Goal: Complete application form

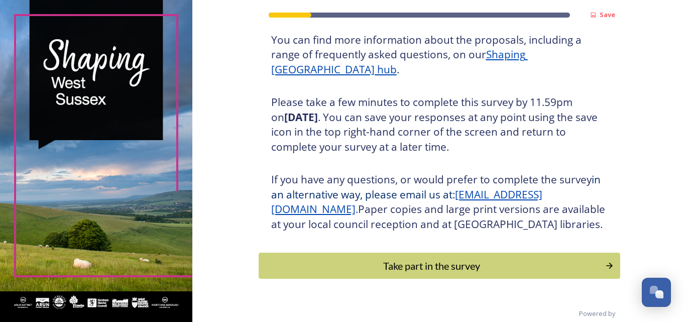
scroll to position [144, 0]
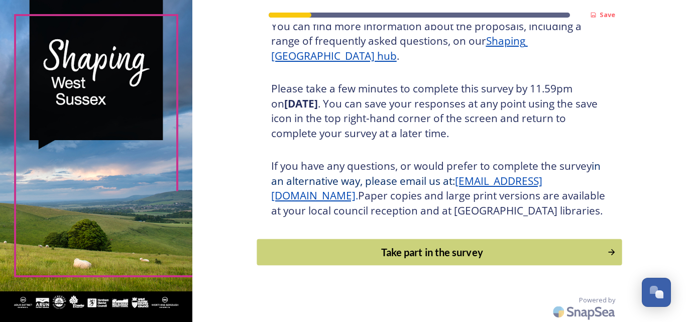
click at [434, 260] on div "Take part in the survey" at bounding box center [431, 252] width 339 height 15
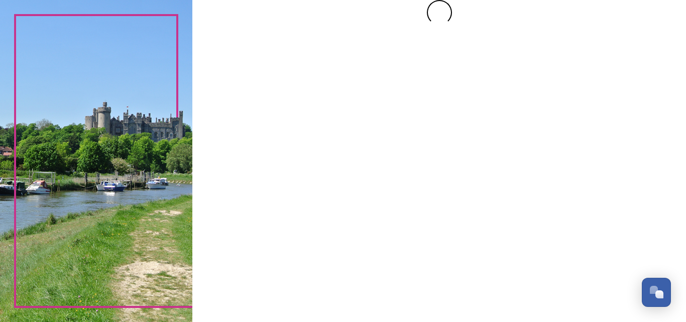
scroll to position [0, 0]
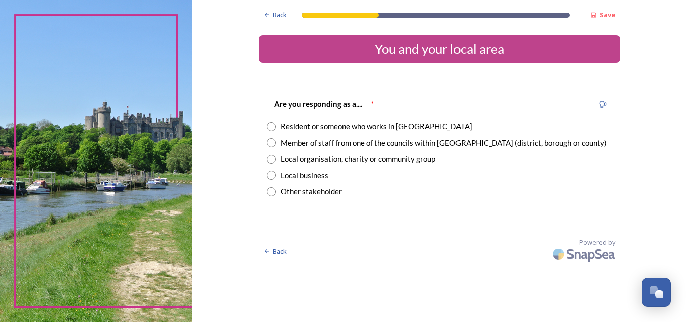
click at [271, 193] on input "radio" at bounding box center [271, 191] width 9 height 9
radio input "true"
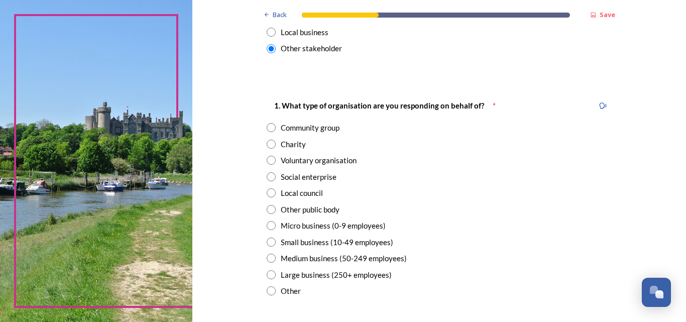
scroll to position [145, 0]
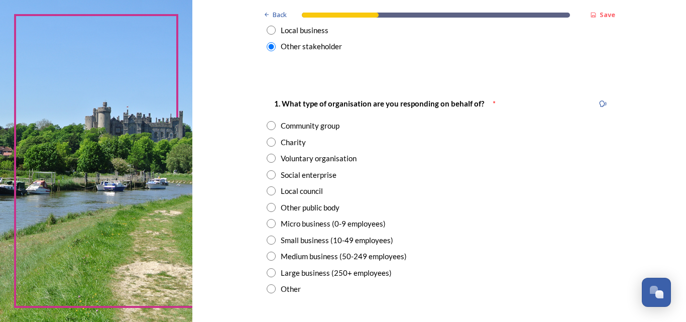
click at [267, 191] on input "radio" at bounding box center [271, 190] width 9 height 9
radio input "true"
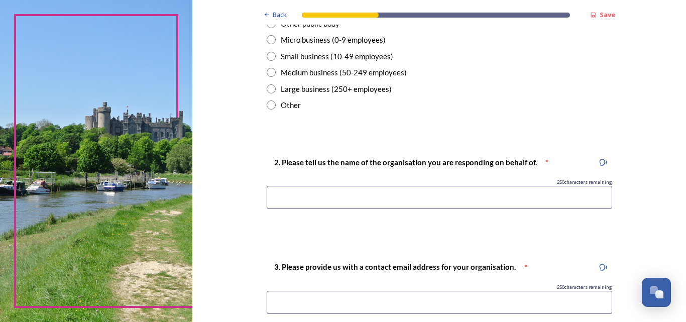
scroll to position [334, 0]
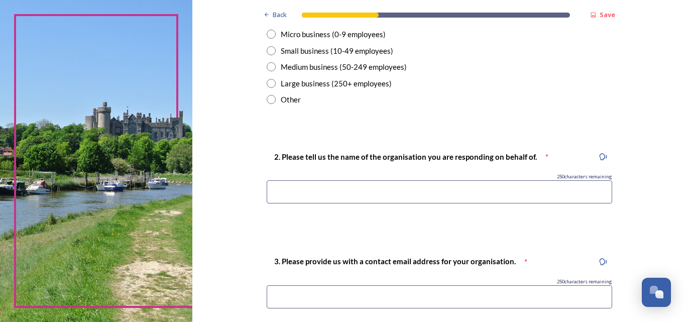
click at [450, 193] on input at bounding box center [439, 191] width 345 height 23
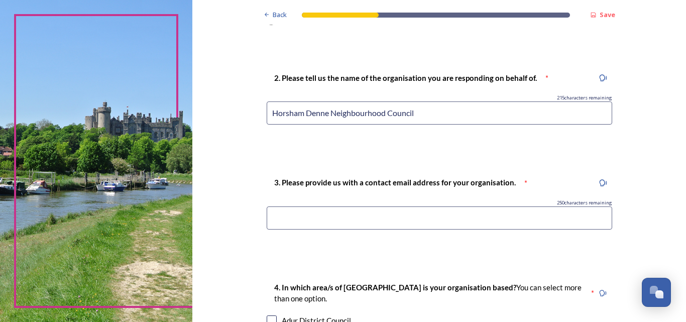
scroll to position [419, 0]
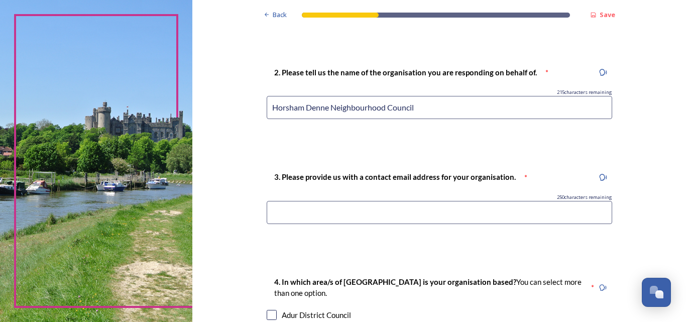
type input "Horsham Denne Neighbourhood Council"
click at [366, 211] on input at bounding box center [439, 212] width 345 height 23
type input "[EMAIL_ADDRESS][DOMAIN_NAME]"
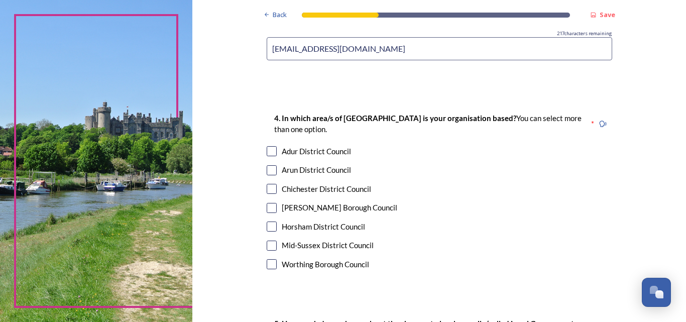
scroll to position [592, 0]
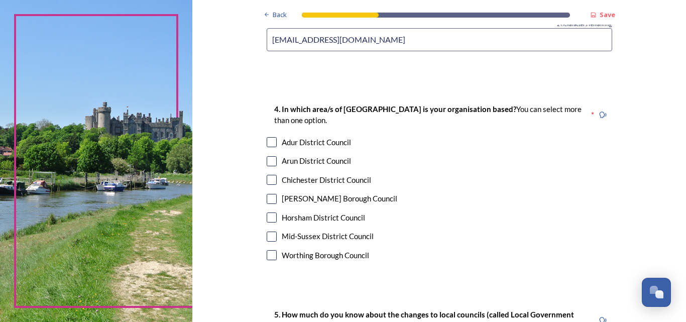
click at [267, 216] on input "checkbox" at bounding box center [272, 217] width 10 height 10
checkbox input "true"
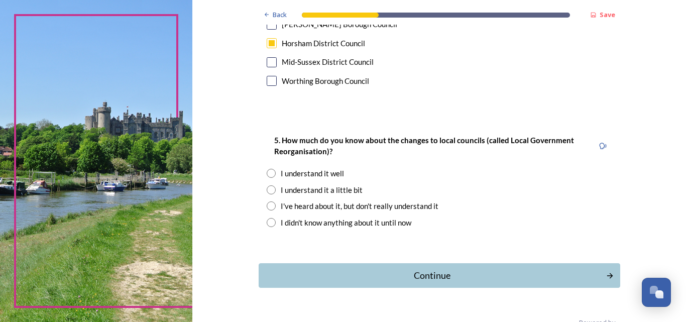
scroll to position [759, 0]
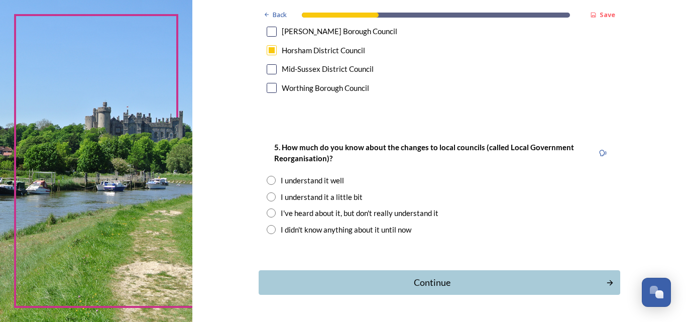
click at [267, 182] on input "radio" at bounding box center [271, 180] width 9 height 9
radio input "true"
click at [444, 287] on div "Continue" at bounding box center [432, 283] width 340 height 14
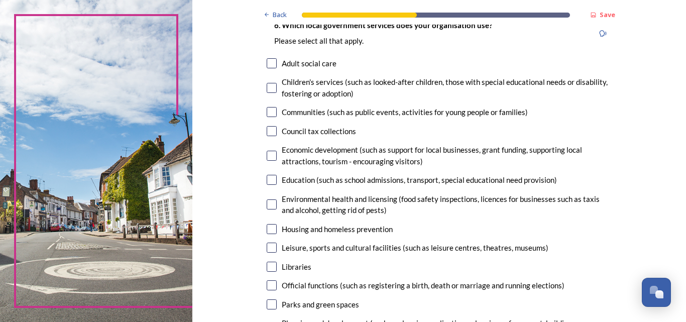
scroll to position [80, 0]
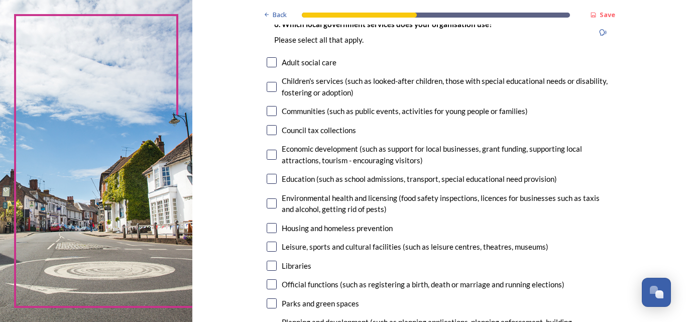
click at [269, 152] on input "checkbox" at bounding box center [272, 155] width 10 height 10
checkbox input "true"
click at [268, 204] on input "checkbox" at bounding box center [272, 203] width 10 height 10
checkbox input "true"
click at [267, 246] on input "checkbox" at bounding box center [272, 247] width 10 height 10
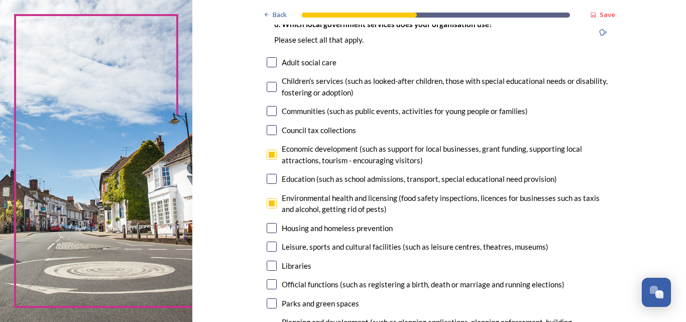
checkbox input "true"
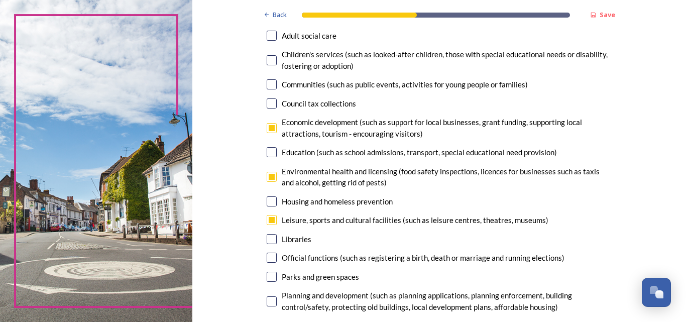
scroll to position [116, 0]
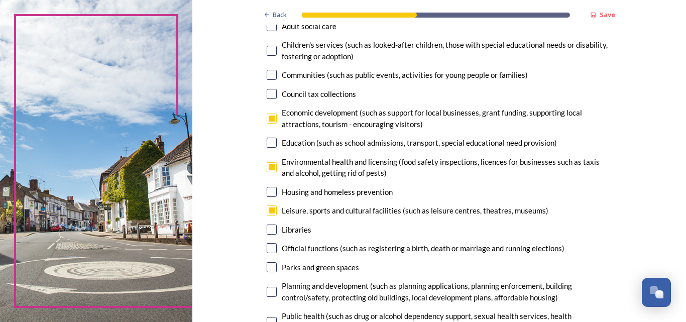
click at [271, 270] on input "checkbox" at bounding box center [272, 267] width 10 height 10
checkbox input "true"
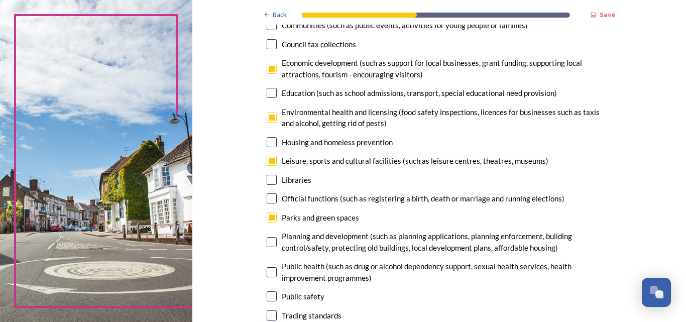
scroll to position [168, 0]
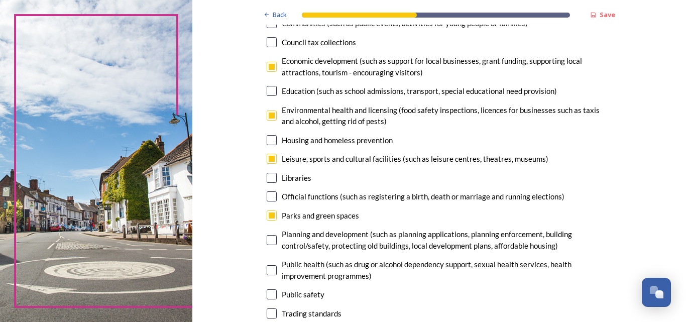
click at [270, 242] on input "checkbox" at bounding box center [272, 240] width 10 height 10
checkbox input "true"
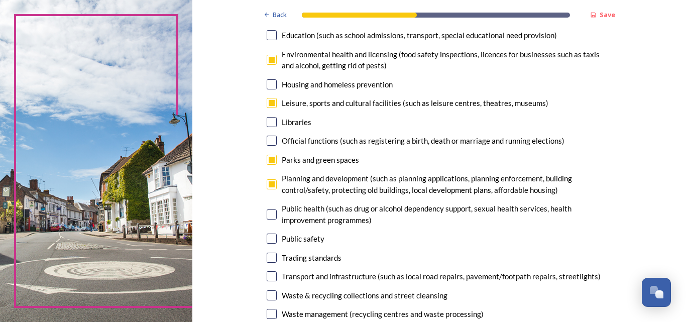
scroll to position [233, 0]
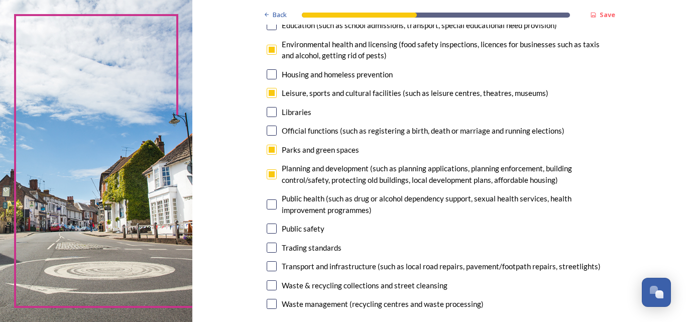
click at [267, 228] on input "checkbox" at bounding box center [272, 228] width 10 height 10
checkbox input "true"
click at [267, 267] on input "checkbox" at bounding box center [272, 266] width 10 height 10
checkbox input "true"
click at [267, 286] on input "checkbox" at bounding box center [272, 285] width 10 height 10
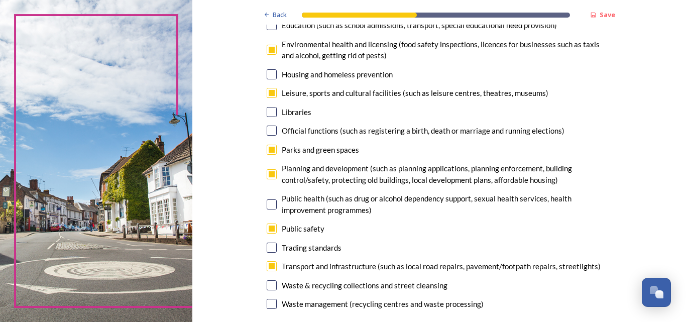
checkbox input "true"
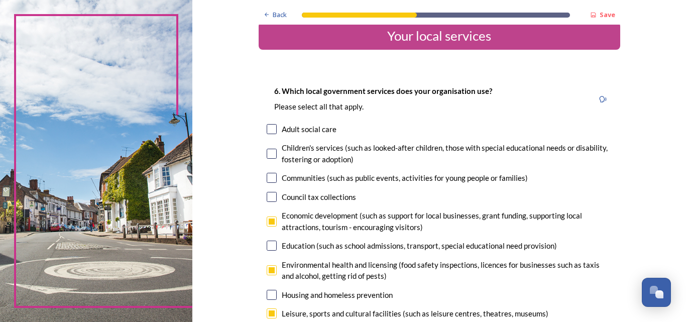
scroll to position [0, 0]
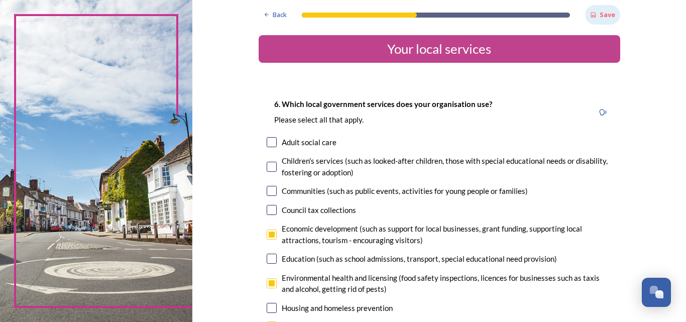
click at [604, 16] on strong "Save" at bounding box center [608, 14] width 16 height 9
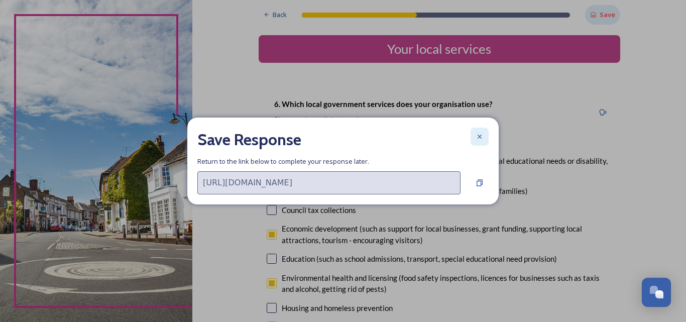
click at [481, 137] on icon at bounding box center [480, 137] width 8 height 8
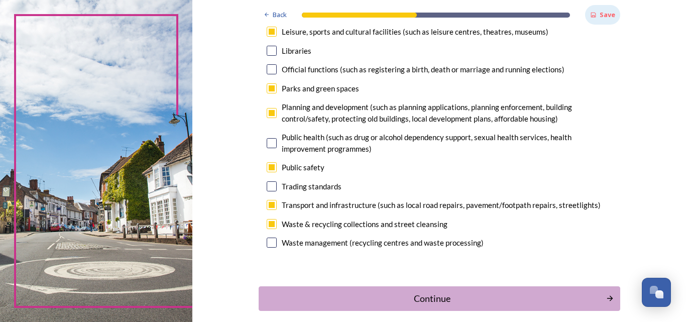
scroll to position [316, 0]
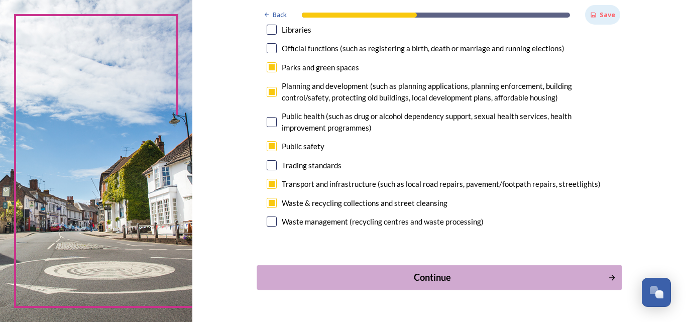
click at [417, 280] on div "Continue" at bounding box center [432, 277] width 340 height 14
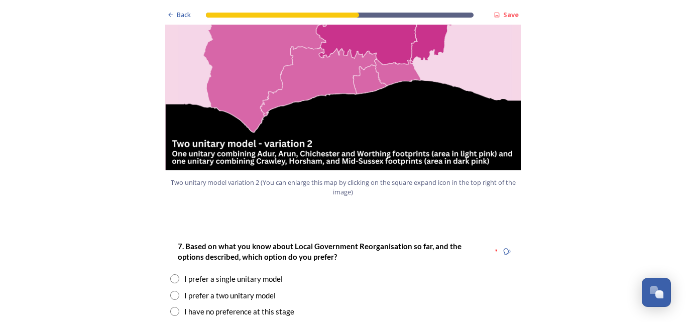
scroll to position [1190, 0]
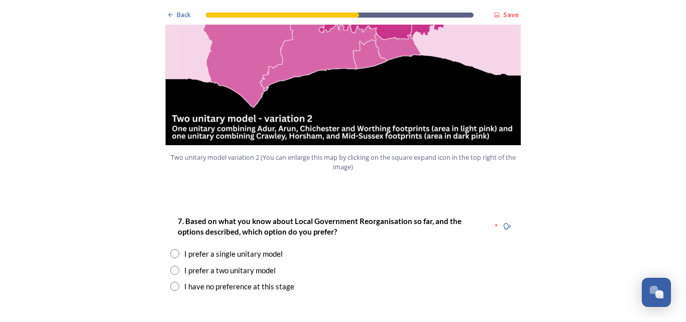
click at [172, 266] on input "radio" at bounding box center [174, 270] width 9 height 9
radio input "true"
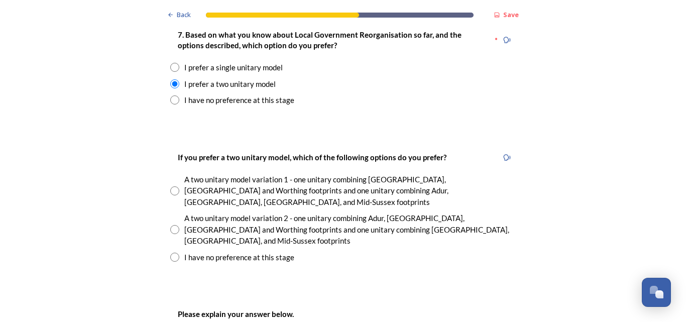
scroll to position [1388, 0]
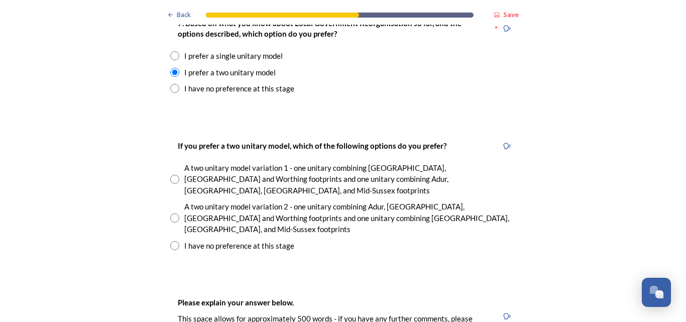
click at [172, 213] on input "radio" at bounding box center [174, 217] width 9 height 9
radio input "true"
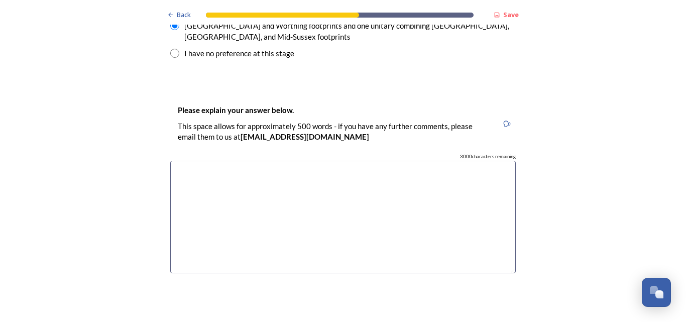
scroll to position [1586, 0]
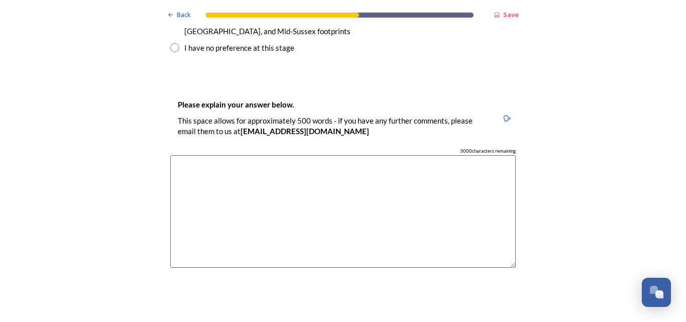
click at [234, 155] on textarea at bounding box center [342, 211] width 345 height 113
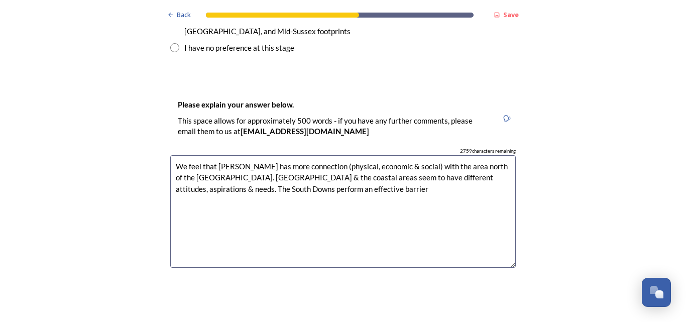
drag, startPoint x: 231, startPoint y: 136, endPoint x: 258, endPoint y: 136, distance: 26.6
click at [258, 155] on textarea "We feel that [PERSON_NAME] has more connection (physical, economic & social) wi…" at bounding box center [342, 211] width 345 height 113
click at [325, 155] on textarea "We feel that [PERSON_NAME] has more connection (physical, economic & social) wi…" at bounding box center [342, 211] width 345 height 113
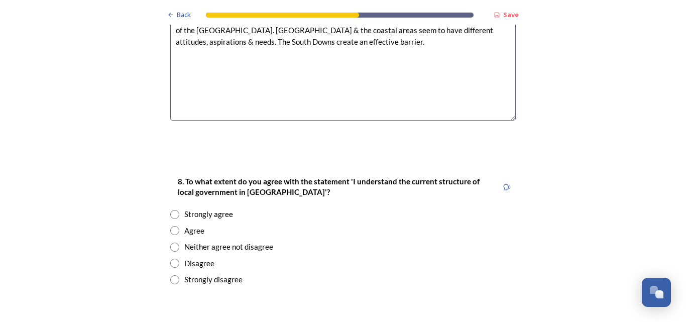
scroll to position [1738, 0]
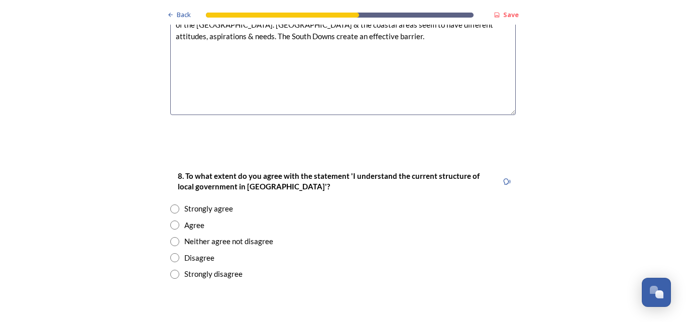
type textarea "We feel that [PERSON_NAME] has more connection (physical, economic & social) wi…"
click at [170, 204] on input "radio" at bounding box center [174, 208] width 9 height 9
radio input "true"
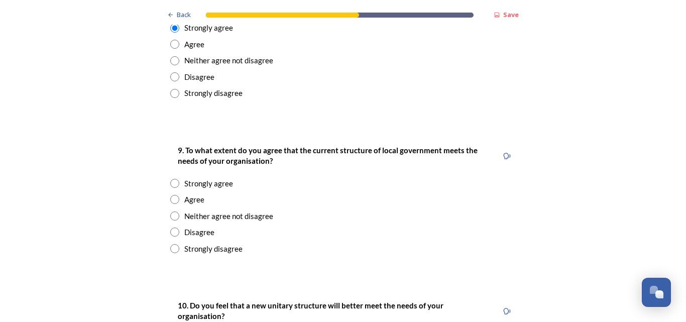
scroll to position [1942, 0]
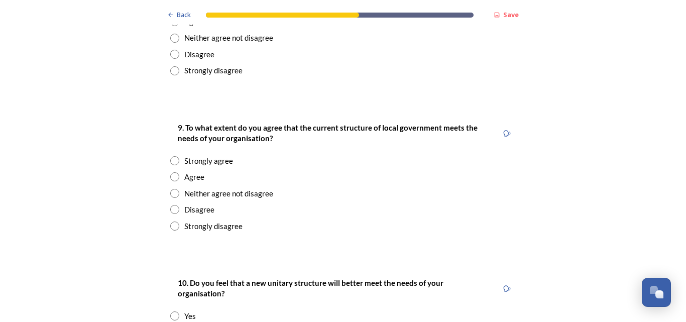
click at [173, 189] on input "radio" at bounding box center [174, 193] width 9 height 9
radio input "true"
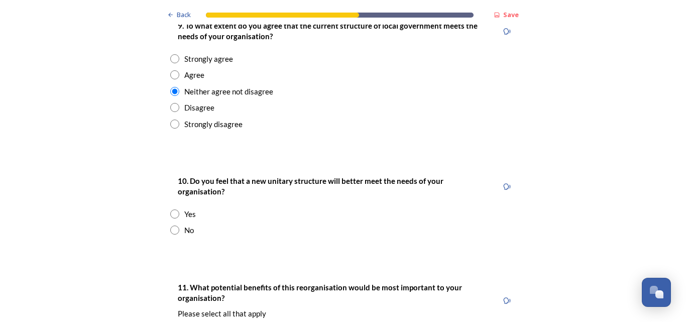
scroll to position [2049, 0]
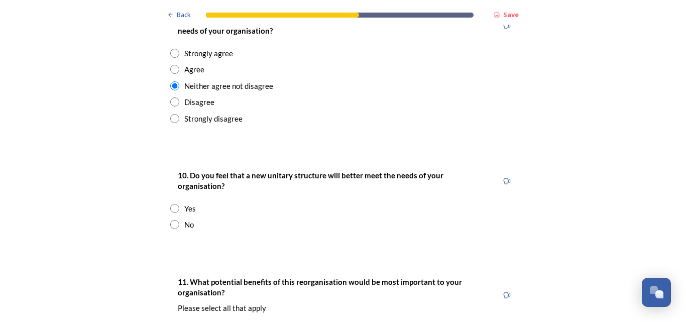
click at [171, 220] on input "radio" at bounding box center [174, 224] width 9 height 9
radio input "true"
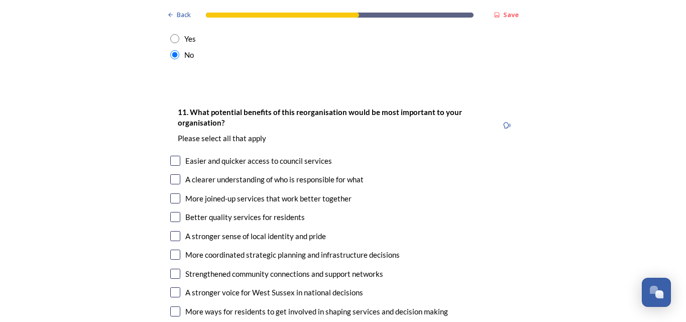
scroll to position [2224, 0]
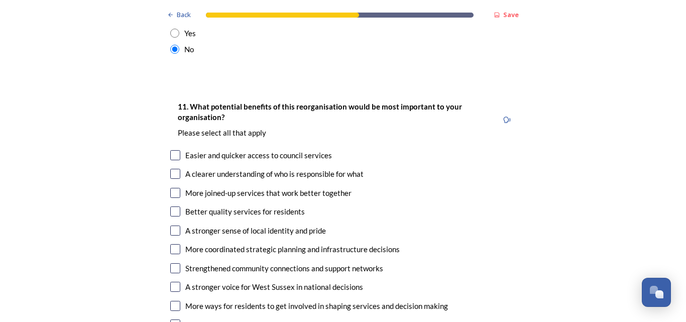
click at [173, 188] on input "checkbox" at bounding box center [175, 193] width 10 height 10
checkbox input "true"
click at [172, 169] on input "checkbox" at bounding box center [175, 174] width 10 height 10
checkbox input "true"
click at [171, 206] on input "checkbox" at bounding box center [175, 211] width 10 height 10
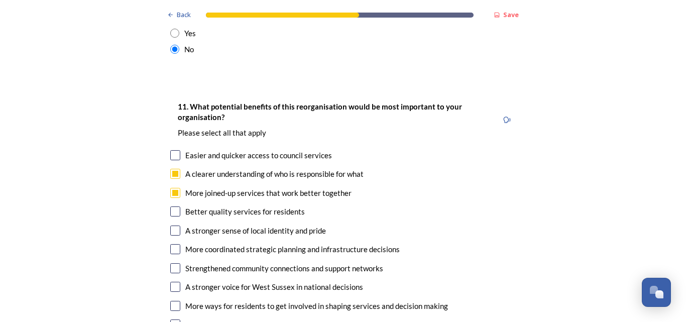
checkbox input "true"
click at [170, 150] on input "checkbox" at bounding box center [175, 155] width 10 height 10
checkbox input "true"
click at [171, 244] on input "checkbox" at bounding box center [175, 249] width 10 height 10
checkbox input "true"
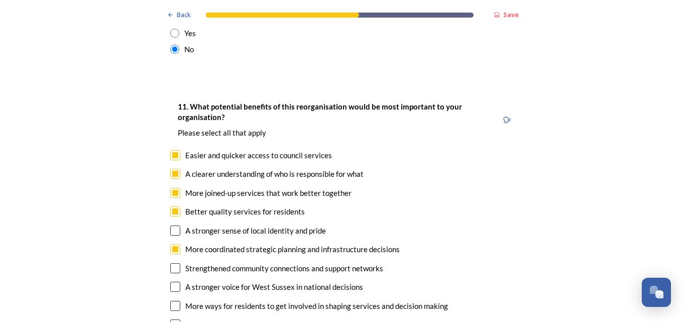
click at [171, 282] on input "checkbox" at bounding box center [175, 287] width 10 height 10
checkbox input "true"
click at [172, 319] on input "checkbox" at bounding box center [175, 324] width 10 height 10
checkbox input "true"
click at [174, 301] on input "checkbox" at bounding box center [175, 306] width 10 height 10
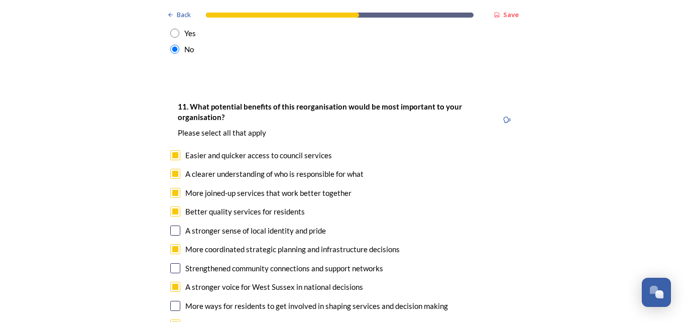
checkbox input "true"
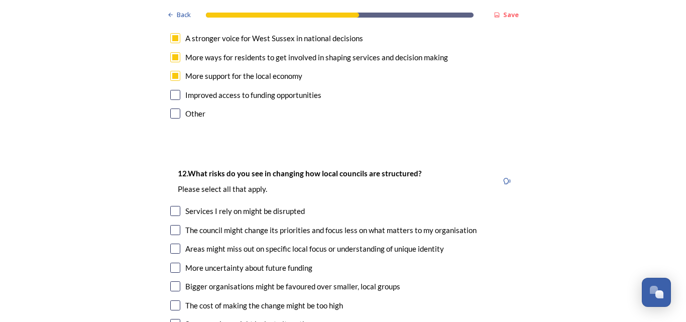
scroll to position [2496, 0]
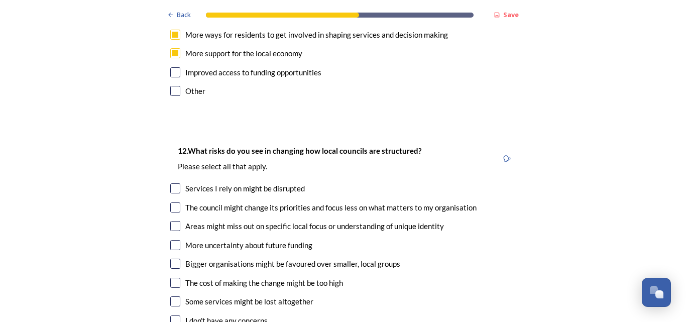
click at [171, 183] on input "checkbox" at bounding box center [175, 188] width 10 height 10
checkbox input "true"
click at [171, 202] on input "checkbox" at bounding box center [175, 207] width 10 height 10
checkbox input "true"
click at [170, 221] on input "checkbox" at bounding box center [175, 226] width 10 height 10
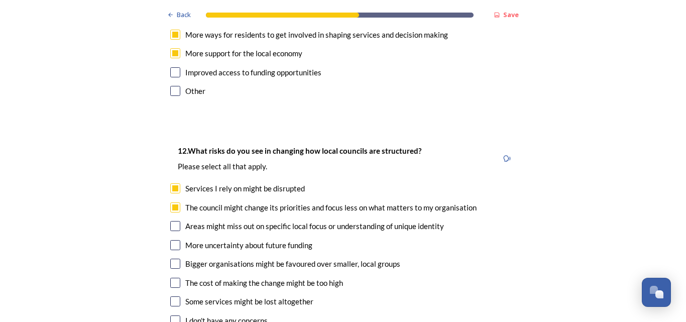
checkbox input "true"
click at [172, 240] on input "checkbox" at bounding box center [175, 245] width 10 height 10
checkbox input "true"
click at [171, 278] on input "checkbox" at bounding box center [175, 283] width 10 height 10
checkbox input "true"
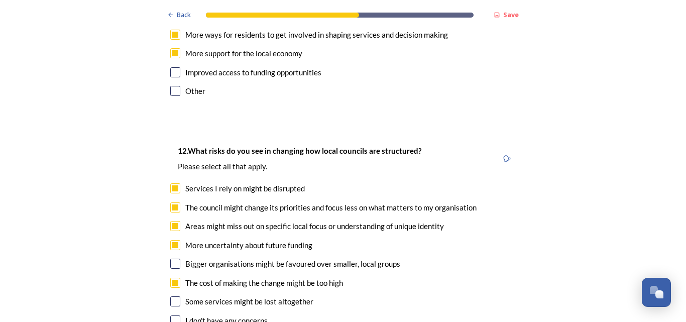
click at [171, 296] on input "checkbox" at bounding box center [175, 301] width 10 height 10
checkbox input "true"
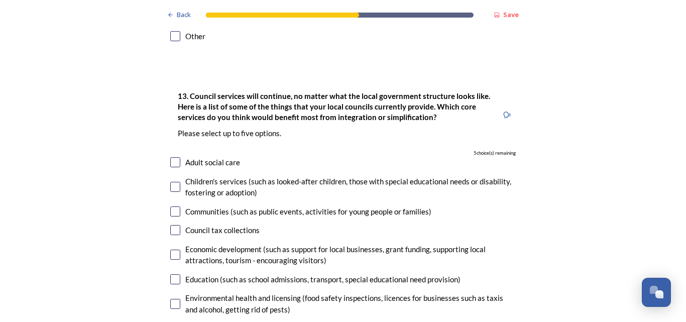
scroll to position [2803, 0]
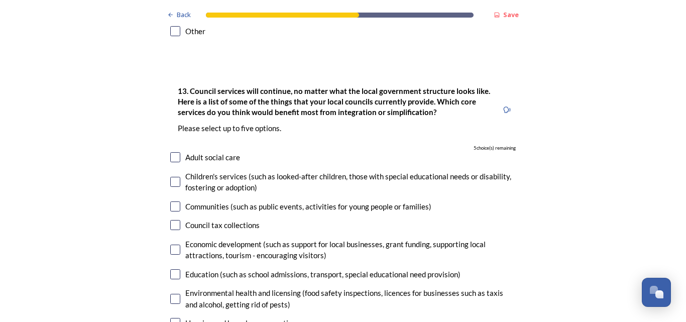
click at [173, 152] on input "checkbox" at bounding box center [175, 157] width 10 height 10
checkbox input "true"
click at [172, 177] on input "checkbox" at bounding box center [175, 182] width 10 height 10
checkbox input "true"
click at [171, 269] on input "checkbox" at bounding box center [175, 274] width 10 height 10
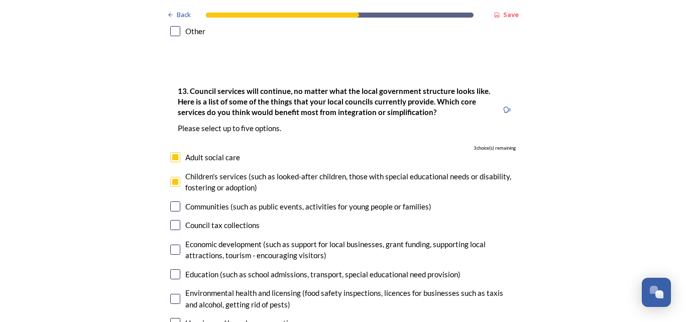
checkbox input "true"
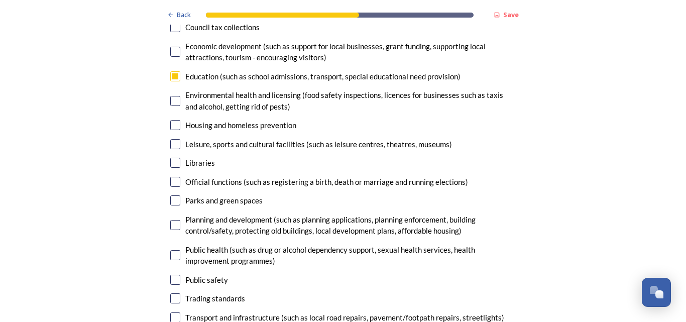
scroll to position [3007, 0]
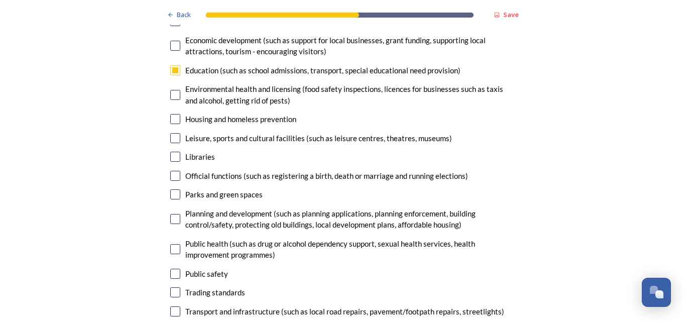
click at [171, 306] on input "checkbox" at bounding box center [175, 311] width 10 height 10
checkbox input "true"
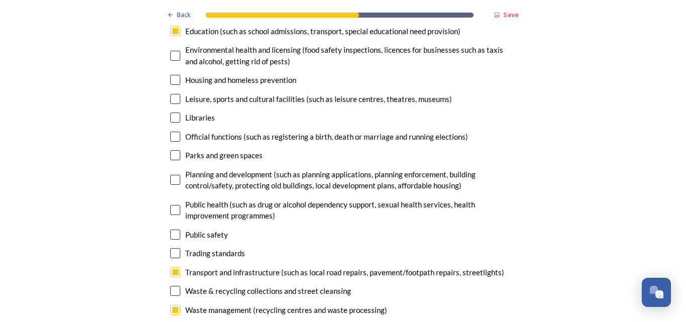
scroll to position [3098, 0]
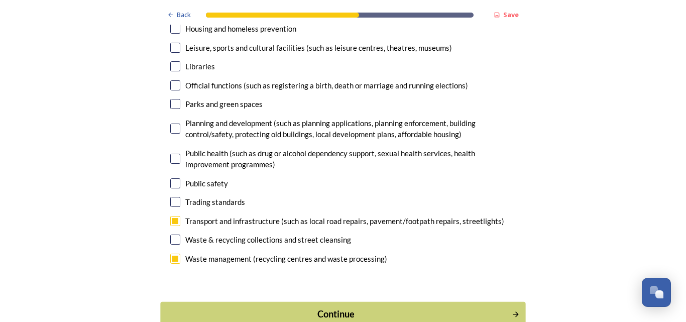
click at [316, 307] on div "Continue" at bounding box center [336, 314] width 340 height 14
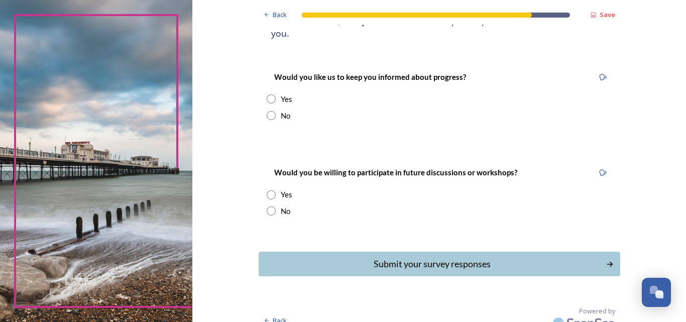
scroll to position [13, 0]
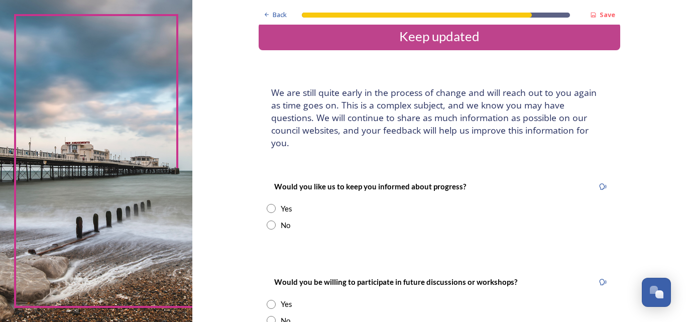
click at [267, 204] on input "radio" at bounding box center [271, 208] width 9 height 9
radio input "true"
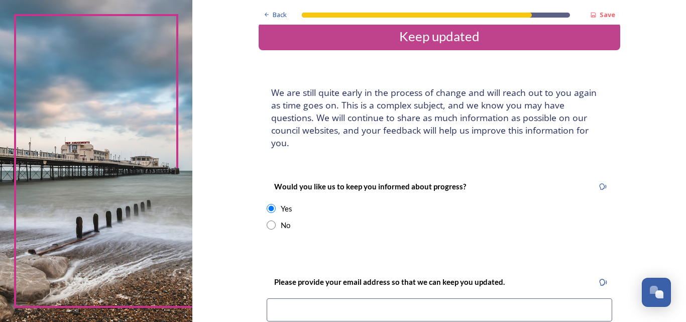
click at [398, 298] on input at bounding box center [439, 309] width 345 height 23
type input "[EMAIL_ADDRESS][DOMAIN_NAME]"
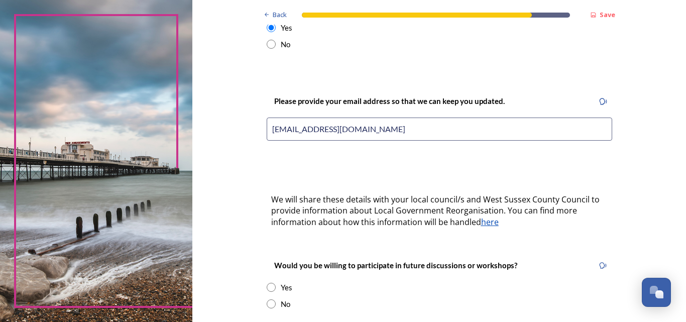
scroll to position [202, 0]
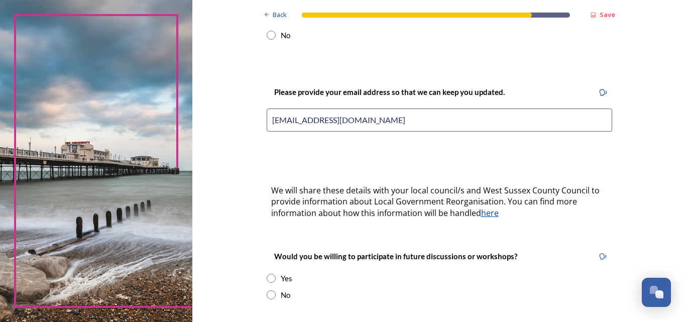
click at [267, 274] on input "radio" at bounding box center [271, 278] width 9 height 9
radio input "true"
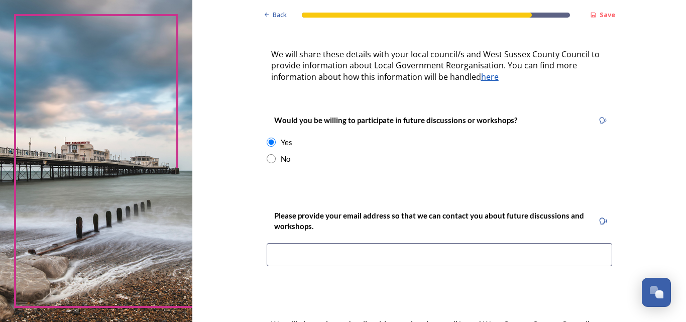
scroll to position [339, 0]
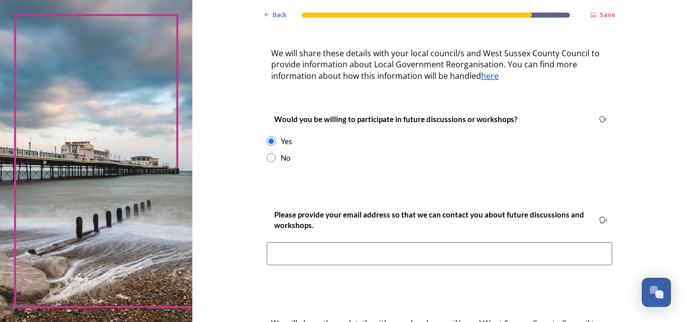
click at [434, 243] on input at bounding box center [439, 253] width 345 height 23
type input "[EMAIL_ADDRESS][DOMAIN_NAME]"
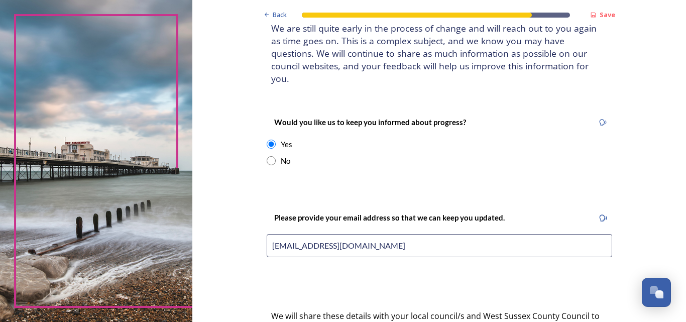
scroll to position [0, 0]
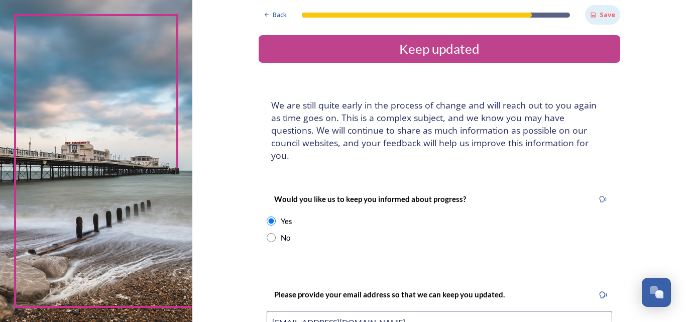
click at [601, 16] on strong "Save" at bounding box center [608, 14] width 16 height 9
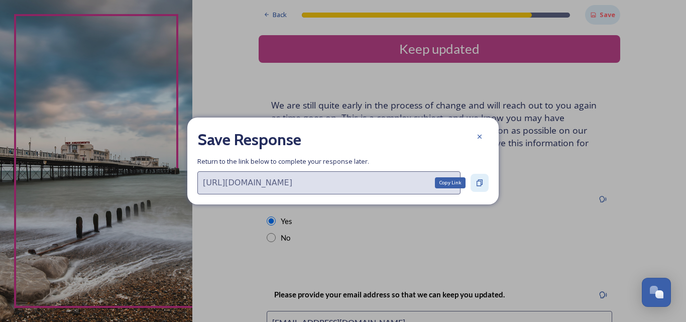
click at [479, 182] on icon at bounding box center [480, 183] width 8 height 8
click at [480, 135] on icon at bounding box center [480, 137] width 8 height 8
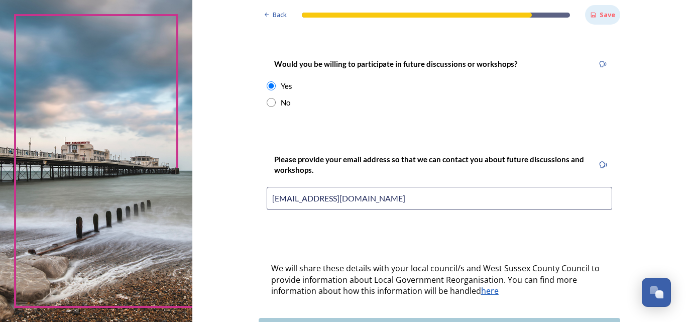
scroll to position [461, 0]
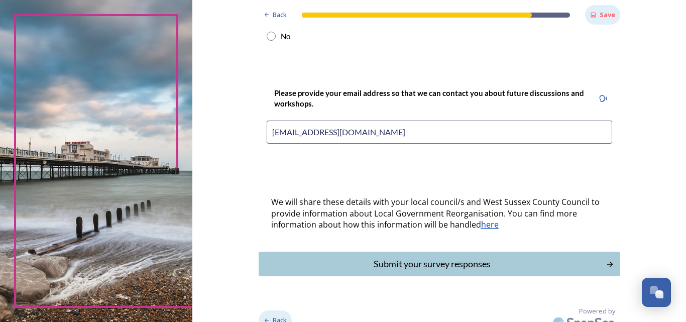
click at [274, 315] on span "Back" at bounding box center [280, 320] width 14 height 10
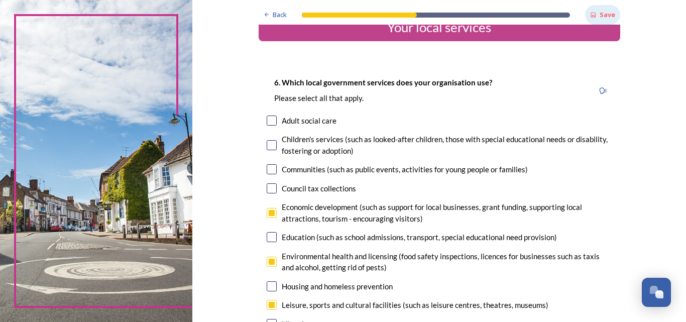
scroll to position [0, 0]
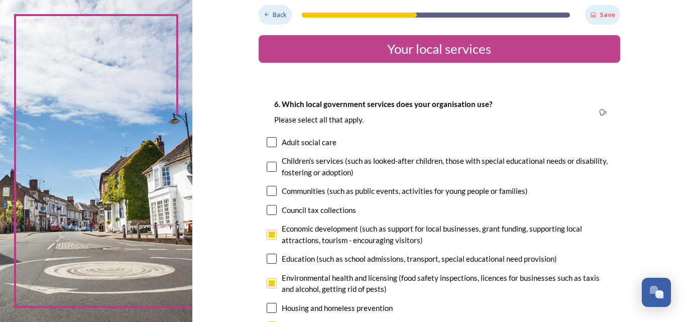
click at [259, 13] on div "Back" at bounding box center [276, 15] width 34 height 20
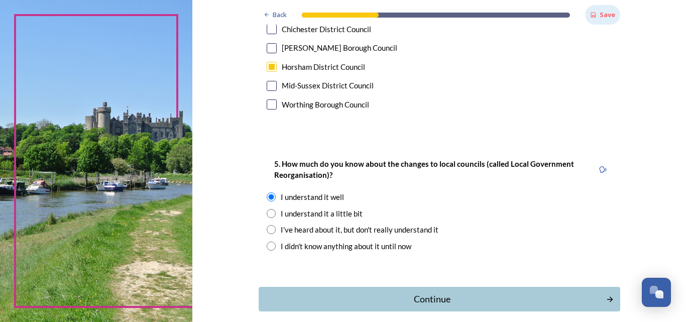
scroll to position [790, 0]
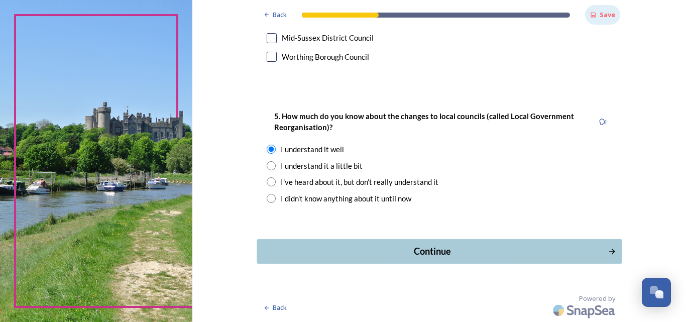
click at [564, 252] on div "Continue" at bounding box center [432, 252] width 340 height 14
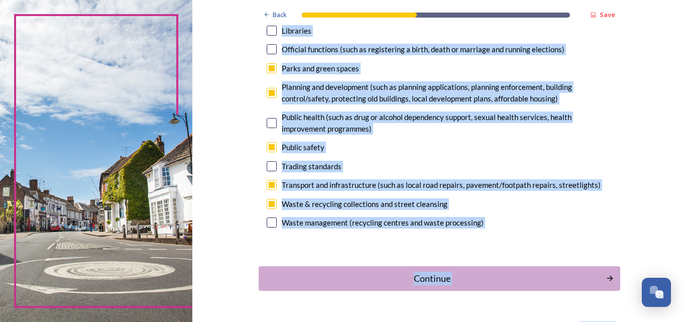
scroll to position [342, 0]
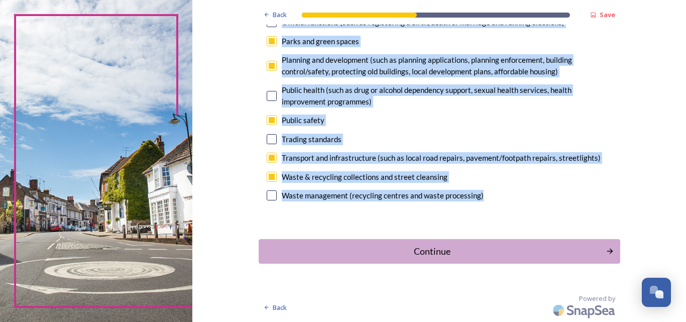
drag, startPoint x: 271, startPoint y: 104, endPoint x: 507, endPoint y: 204, distance: 256.7
copy div "6. Which local government services does your organisation use? Please select al…"
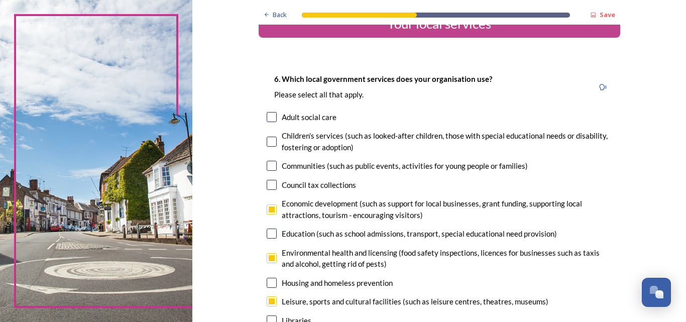
scroll to position [0, 0]
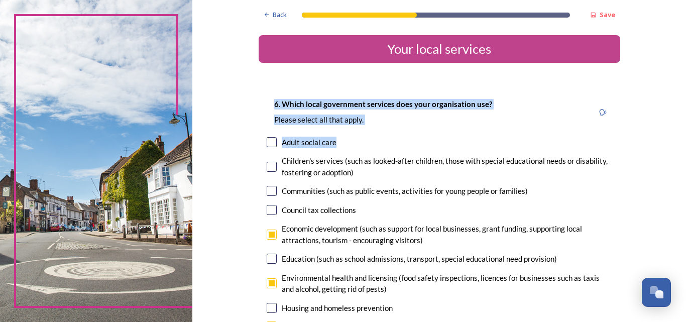
drag, startPoint x: 270, startPoint y: 105, endPoint x: 398, endPoint y: 139, distance: 131.9
click at [398, 139] on div "6. Which local government services does your organisation use? Please select al…" at bounding box center [440, 322] width 362 height 468
click at [398, 139] on div "Adult social care" at bounding box center [439, 143] width 345 height 12
checkbox input "true"
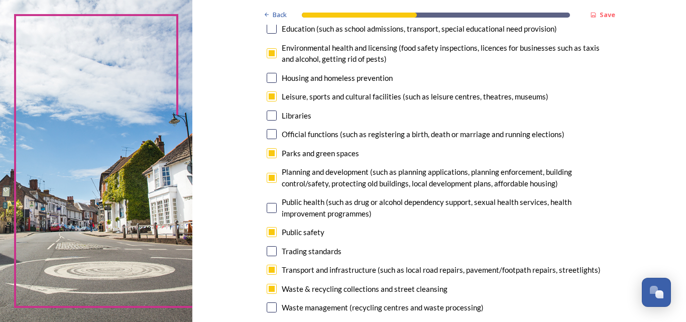
scroll to position [234, 0]
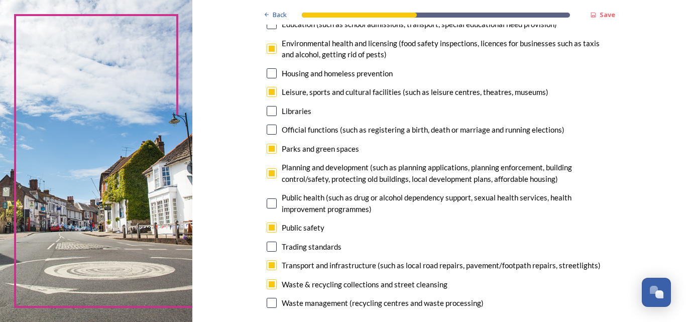
click at [385, 254] on div "6. Which local government services does your organisation use? Please select al…" at bounding box center [440, 87] width 362 height 468
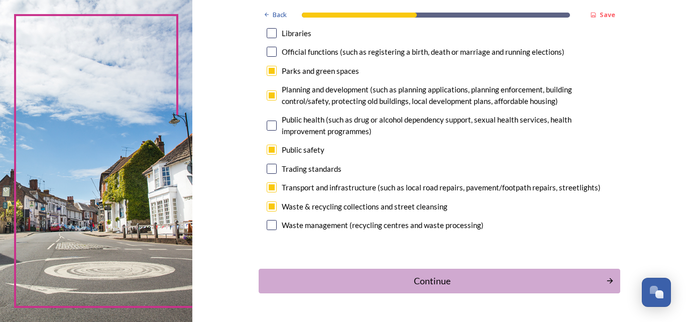
scroll to position [342, 0]
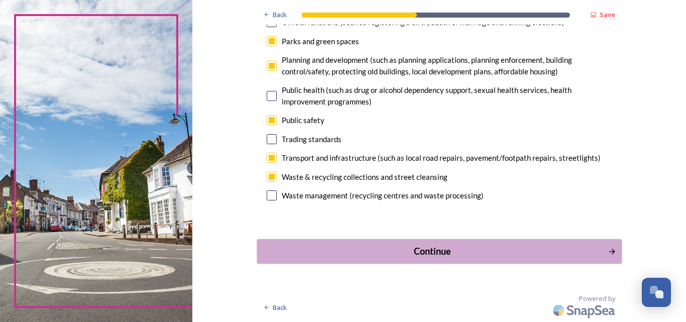
click at [444, 248] on div "Continue" at bounding box center [432, 251] width 340 height 14
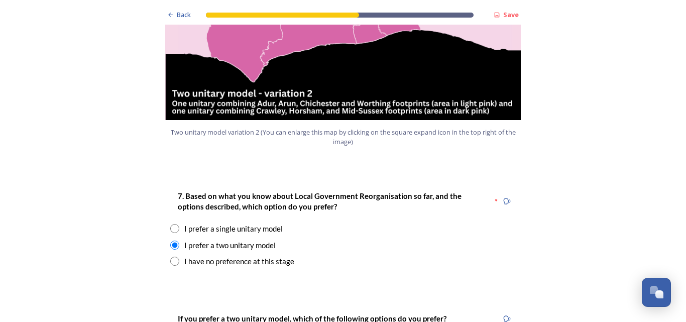
scroll to position [1244, 0]
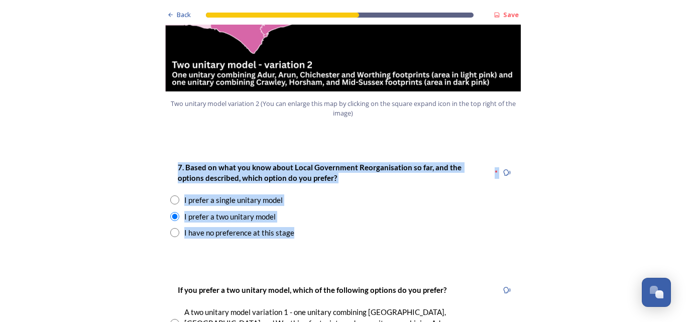
drag, startPoint x: 175, startPoint y: 136, endPoint x: 322, endPoint y: 196, distance: 158.5
click at [322, 196] on div "7. Based on what you know about Local Government Reorganisation so far, and the…" at bounding box center [343, 199] width 362 height 97
copy div "7. Based on what you know about Local Government Reorganisation so far, and the…"
click at [408, 194] on div "7. Based on what you know about Local Government Reorganisation so far, and the…" at bounding box center [343, 199] width 362 height 97
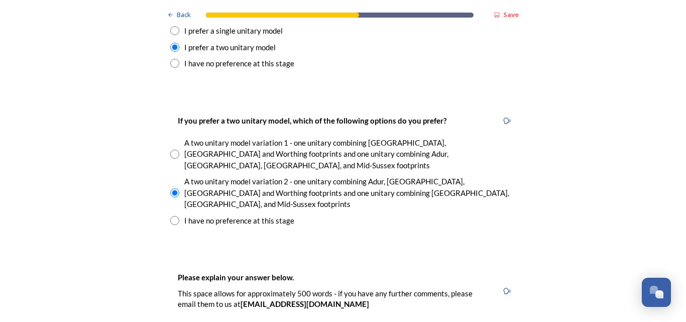
scroll to position [1430, 0]
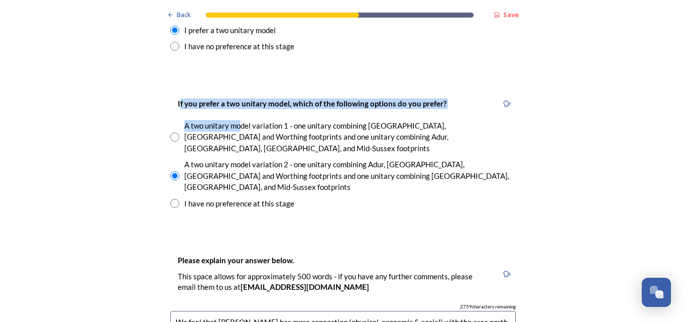
drag, startPoint x: 175, startPoint y: 73, endPoint x: 238, endPoint y: 97, distance: 66.8
click at [238, 97] on div "If you prefer a two unitary model, which of the following options do you prefer…" at bounding box center [343, 153] width 362 height 132
click at [238, 120] on div "A two unitary model variation 1 - one unitary combining [GEOGRAPHIC_DATA], [GEO…" at bounding box center [349, 137] width 331 height 34
radio input "true"
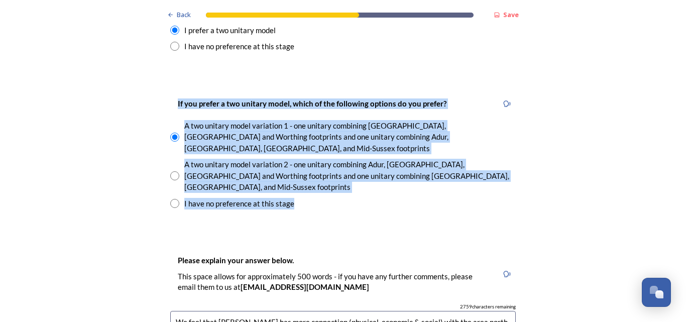
drag, startPoint x: 174, startPoint y: 74, endPoint x: 297, endPoint y: 149, distance: 144.7
click at [297, 149] on div "If you prefer a two unitary model, which of the following options do you prefer…" at bounding box center [343, 153] width 362 height 132
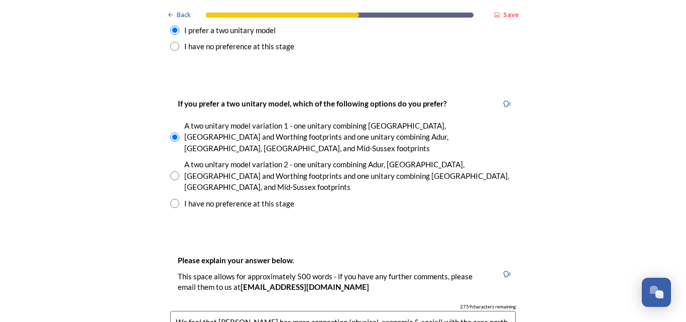
click at [414, 181] on div "Back Save Prioritising future services As explained on our Shaping [GEOGRAPHIC_…" at bounding box center [343, 311] width 362 height 3482
drag, startPoint x: 173, startPoint y: 267, endPoint x: 332, endPoint y: 289, distance: 160.6
click at [293, 178] on div "Back Save Prioritising future services As explained on our Shaping [GEOGRAPHIC_…" at bounding box center [343, 311] width 362 height 3482
drag, startPoint x: 175, startPoint y: 207, endPoint x: 303, endPoint y: 205, distance: 127.6
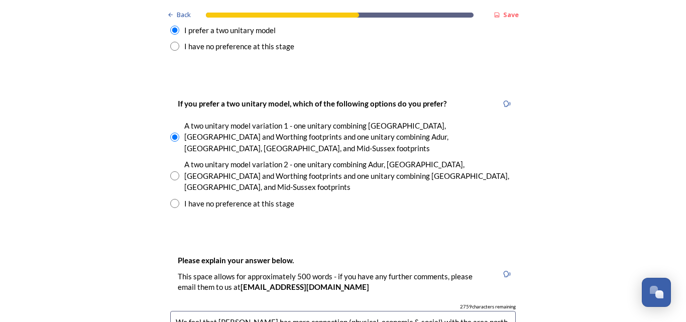
click at [303, 255] on p "Please explain your answer below." at bounding box center [334, 260] width 312 height 11
copy strong "Please explain your answer below."
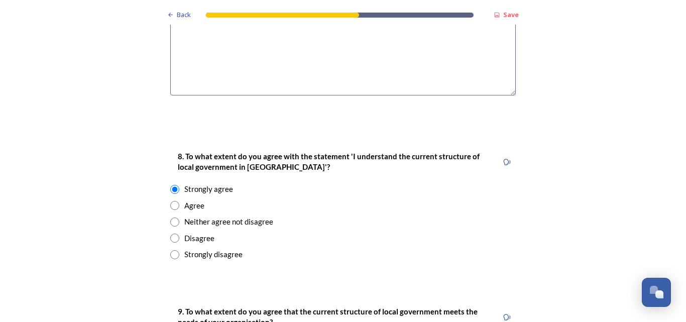
scroll to position [1763, 0]
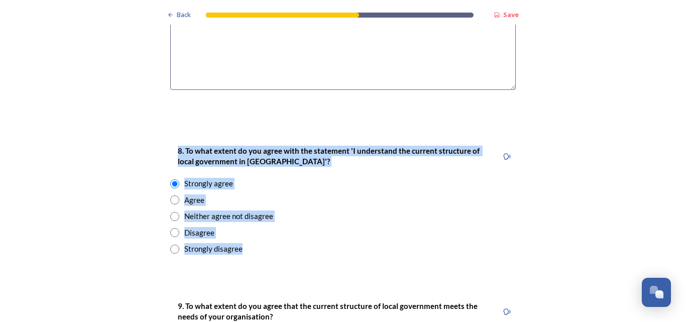
drag, startPoint x: 175, startPoint y: 98, endPoint x: 277, endPoint y: 195, distance: 140.3
click at [277, 195] on div "8. To what extent do you agree with the statement 'I understand the current str…" at bounding box center [343, 200] width 362 height 130
copy div "8. To what extent do you agree with the statement 'I understand the current str…"
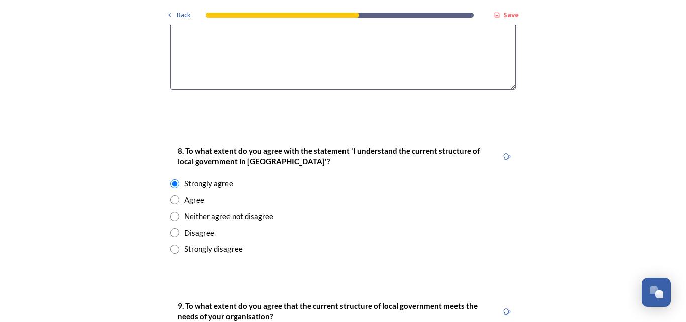
radio input "true"
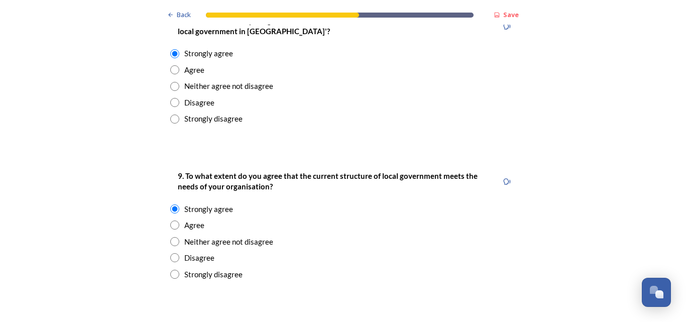
scroll to position [1961, 0]
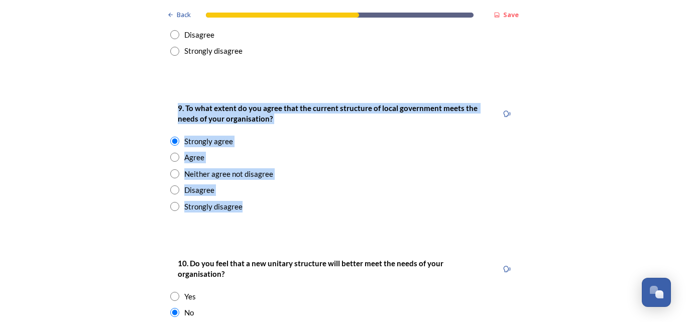
drag, startPoint x: 175, startPoint y: 55, endPoint x: 273, endPoint y: 150, distance: 136.7
click at [273, 150] on div "9. To what extent do you agree that the current structure of local government m…" at bounding box center [343, 157] width 362 height 130
copy div "9. To what extent do you agree that the current structure of local government m…"
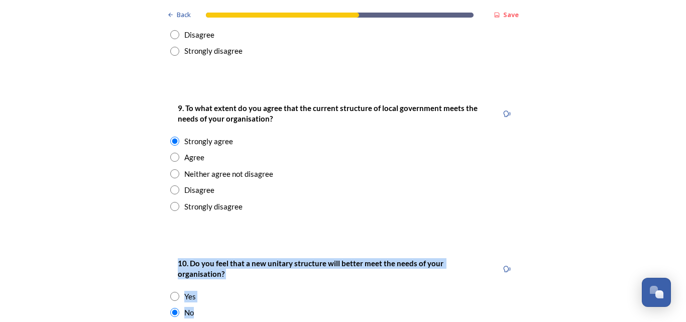
drag, startPoint x: 175, startPoint y: 207, endPoint x: 240, endPoint y: 256, distance: 80.3
click at [240, 256] on div "10. Do you feel that a new unitary structure will better meet the needs of your…" at bounding box center [343, 287] width 362 height 81
copy div "10. Do you feel that a new unitary structure will better meet the needs of your…"
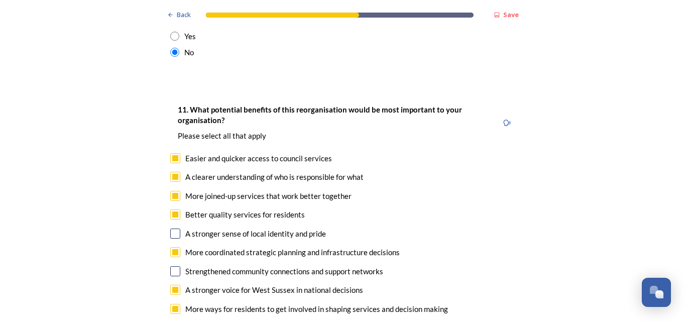
scroll to position [2239, 0]
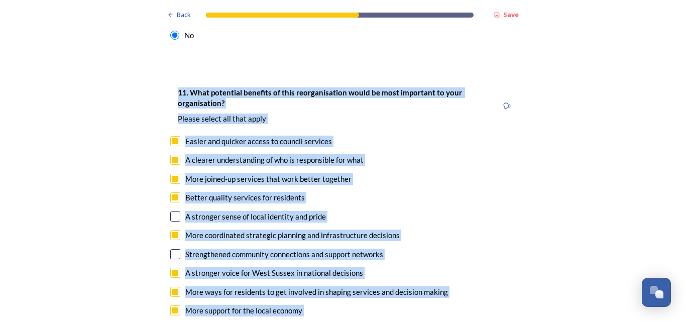
drag, startPoint x: 175, startPoint y: 28, endPoint x: 320, endPoint y: 287, distance: 296.7
click at [320, 287] on div "11. What potential benefits of this reorganisation would be most important to y…" at bounding box center [343, 221] width 362 height 290
copy div "11. What potential benefits of this reorganisation would be most important to y…"
click at [414, 305] on div "More support for the local economy" at bounding box center [342, 311] width 345 height 12
checkbox input "false"
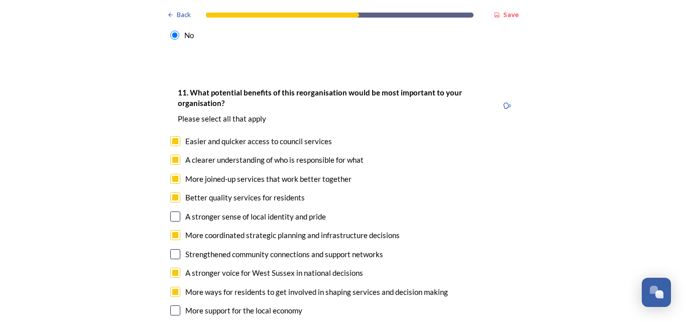
checkbox input "true"
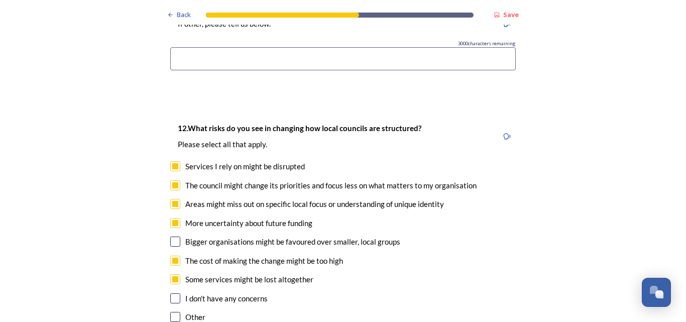
scroll to position [2629, 0]
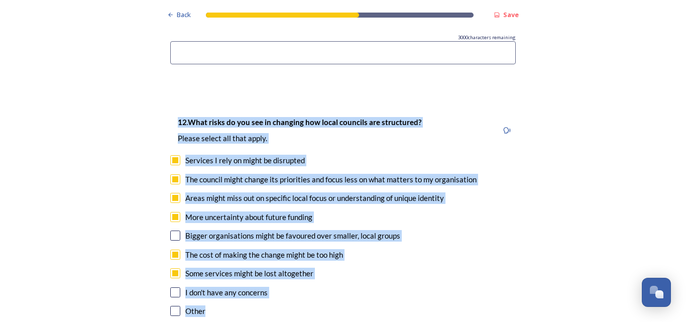
drag, startPoint x: 175, startPoint y: 59, endPoint x: 293, endPoint y: 244, distance: 218.8
click at [293, 244] on div "12. What risks do you see in changing how local councils are structured? ﻿Pleas…" at bounding box center [343, 217] width 362 height 223
copy div "12. What risks do you see in changing how local councils are structured? ﻿Pleas…"
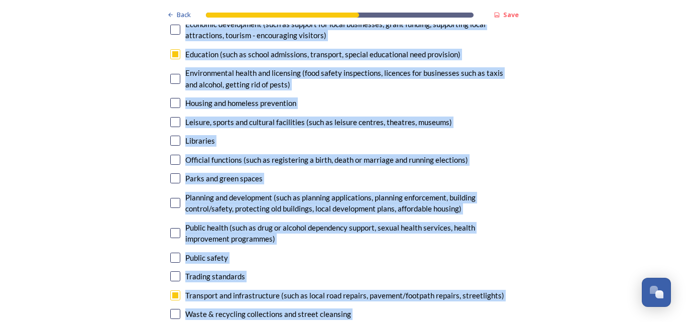
scroll to position [3203, 0]
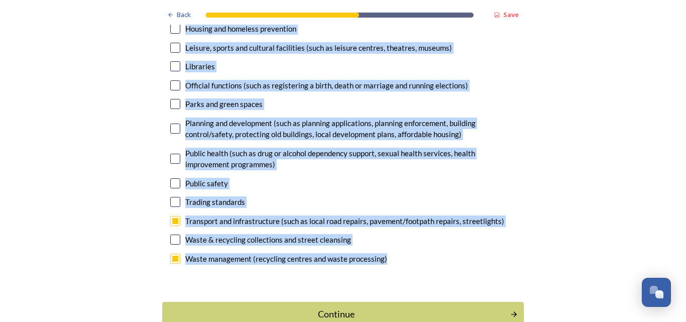
drag, startPoint x: 175, startPoint y: 31, endPoint x: 423, endPoint y: 205, distance: 303.1
click at [423, 205] on div "13. Council services will continue, no matter what the local government structu…" at bounding box center [343, 29] width 362 height 497
copy div "79. Loremip dolorsit amet consecte, ad elitse doei tem incid utlaboreet dolorem…"
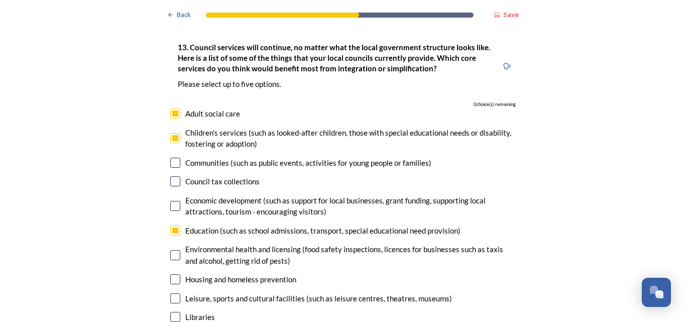
scroll to position [2958, 0]
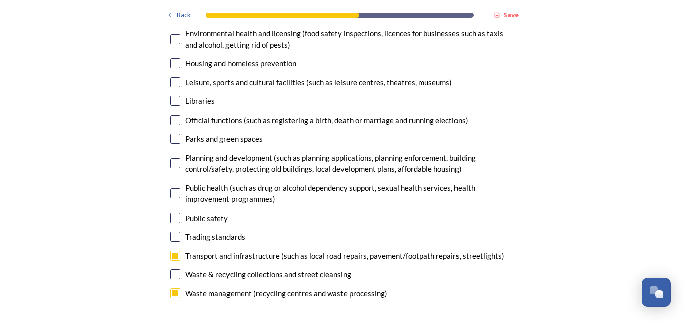
scroll to position [3173, 0]
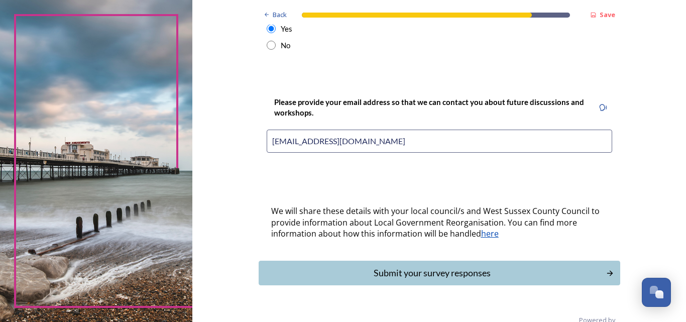
scroll to position [461, 0]
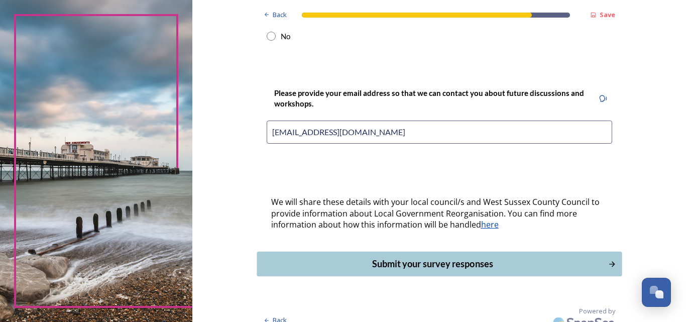
click at [432, 257] on div "Submit your survey responses" at bounding box center [432, 264] width 340 height 14
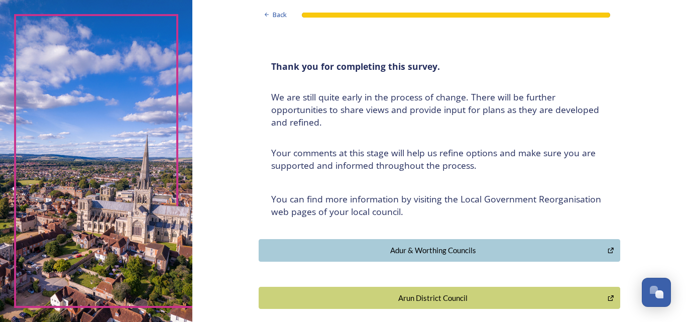
scroll to position [0, 0]
